Goal: Find specific page/section: Find specific page/section

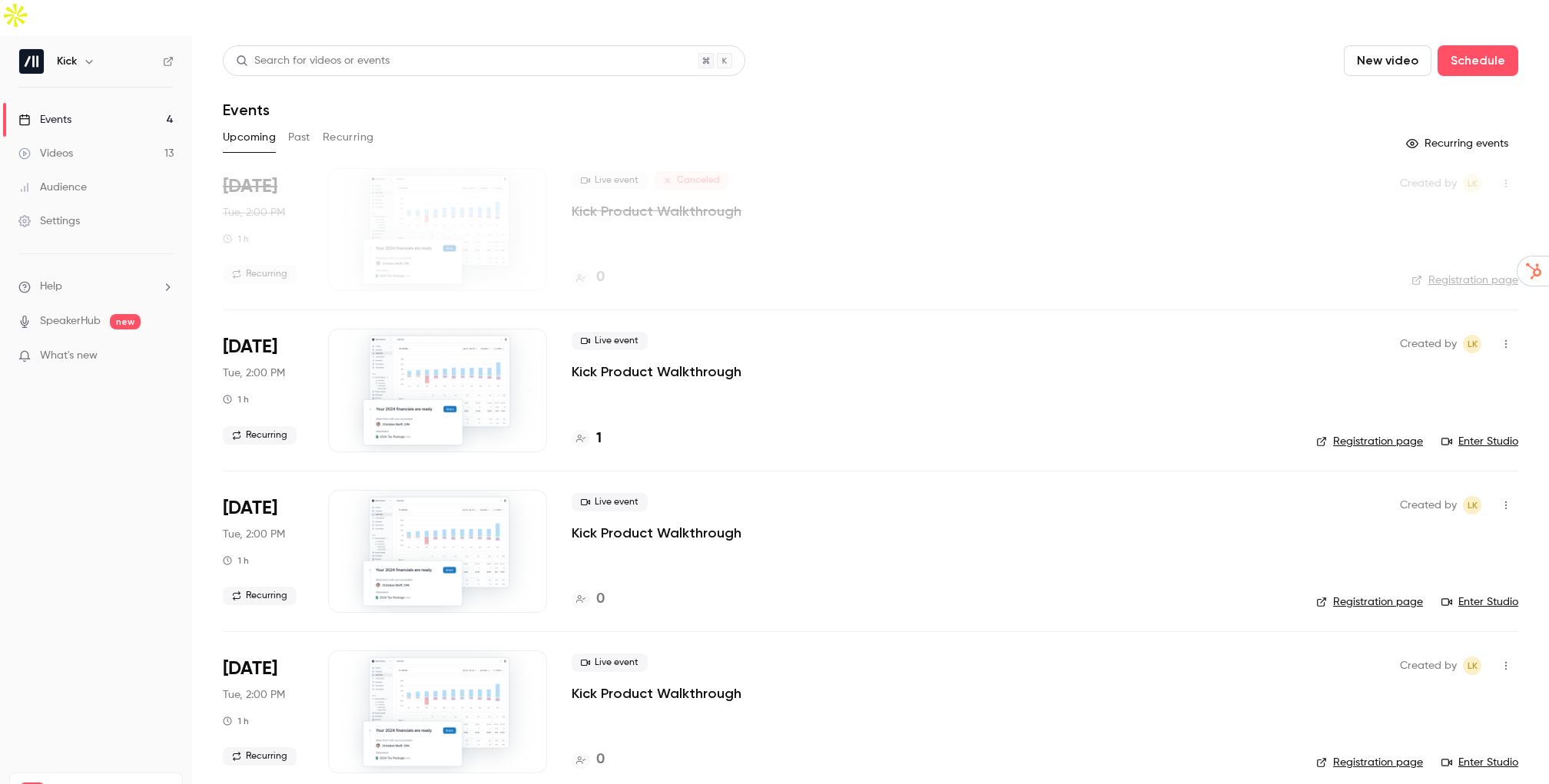
click at [83, 103] on link "Events 4" at bounding box center [95, 120] width 192 height 34
click at [91, 137] on link "Videos 13" at bounding box center [95, 154] width 192 height 34
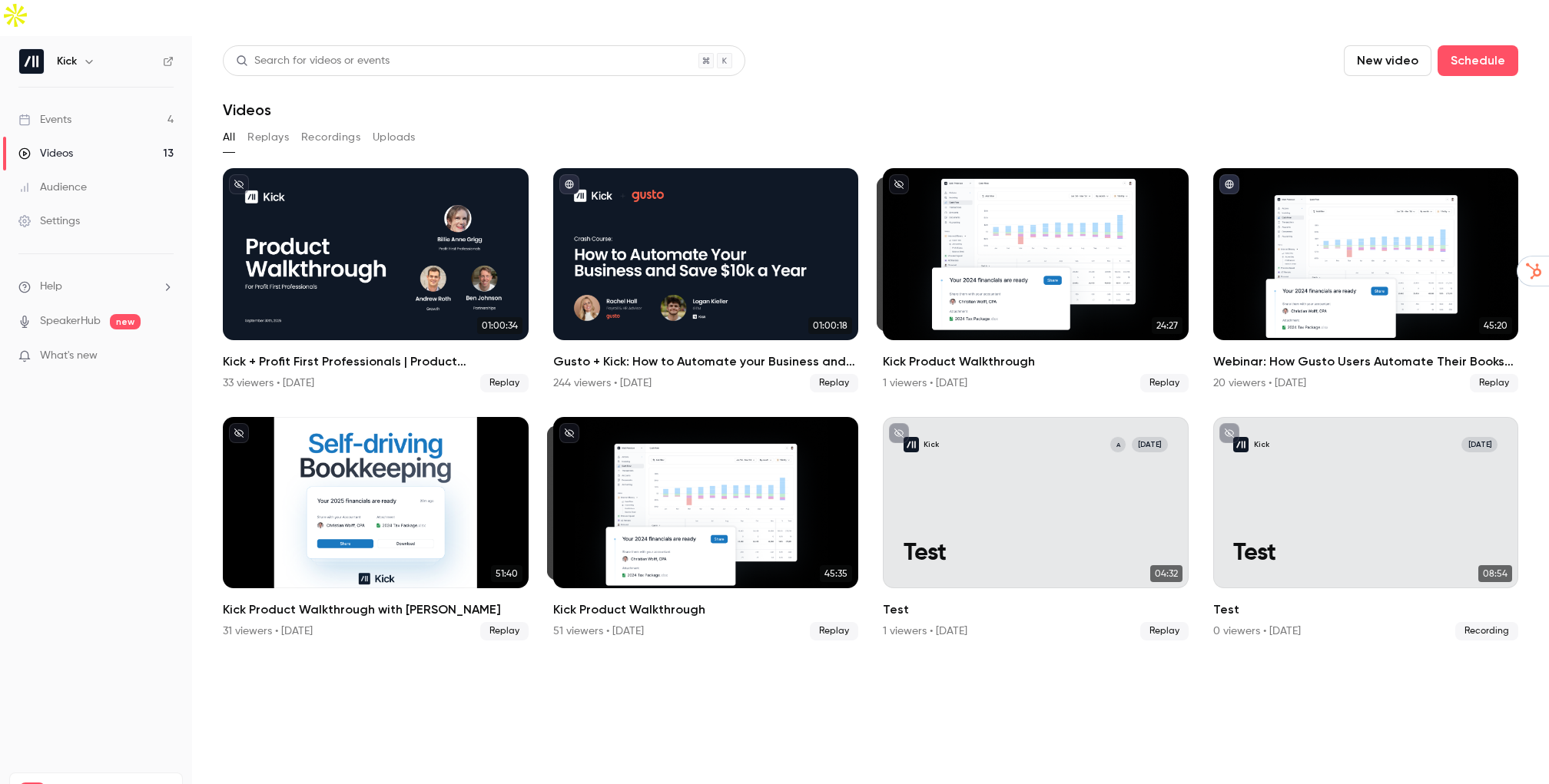
click at [108, 103] on link "Events 4" at bounding box center [95, 120] width 192 height 34
